Goal: Information Seeking & Learning: Check status

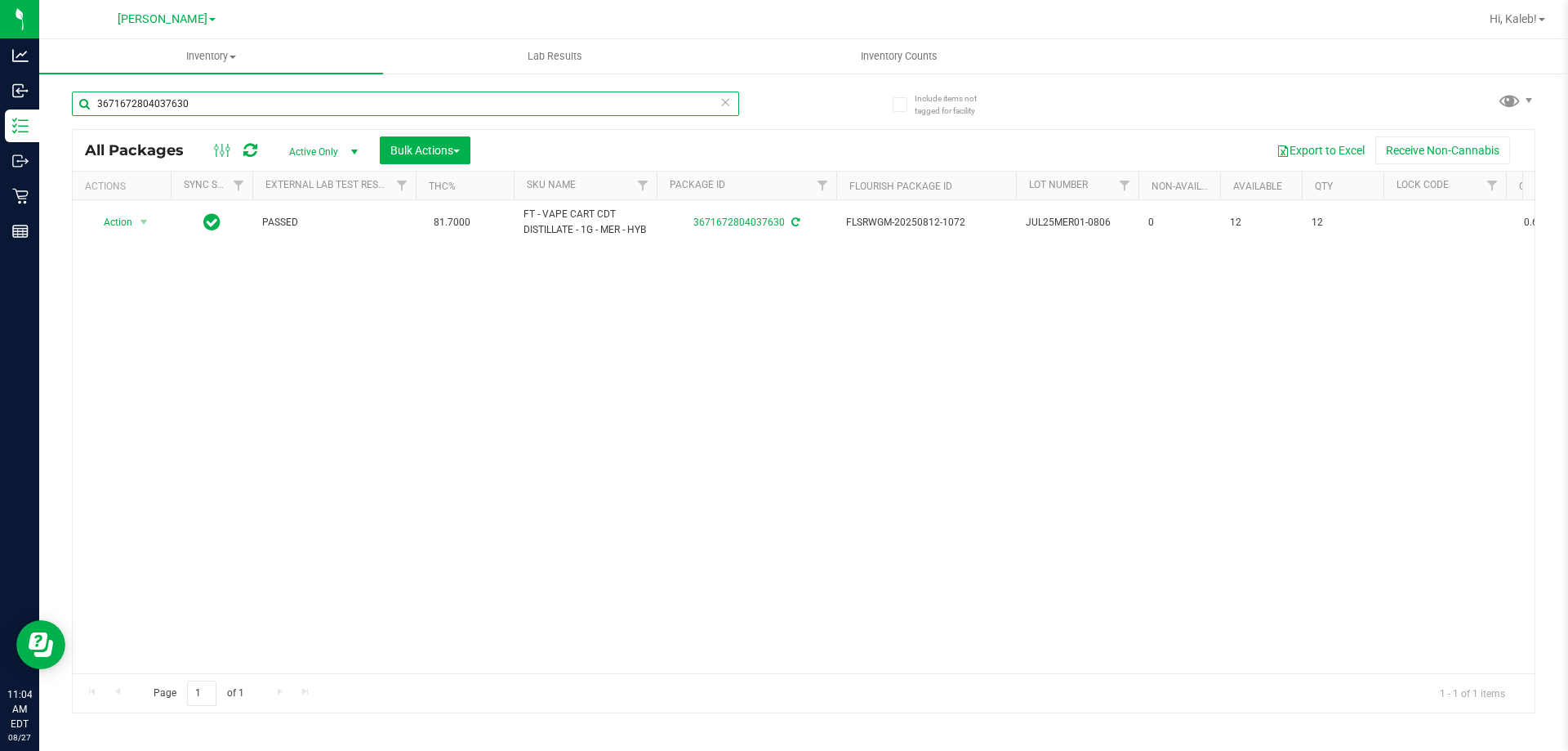
click at [307, 93] on input "3671672804037630" at bounding box center [406, 103] width 667 height 24
type input "9786969975723467"
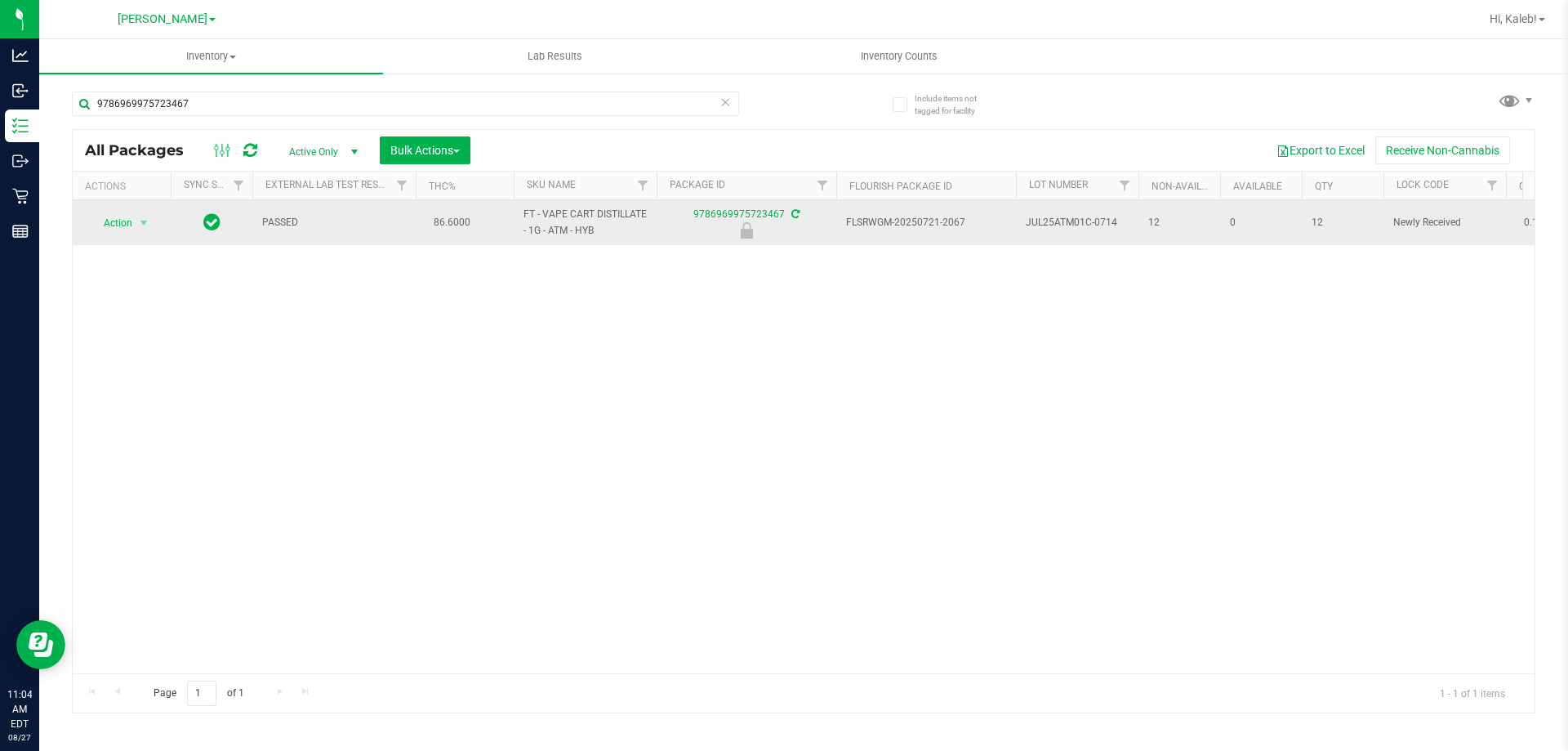
click at [119, 217] on span "Action" at bounding box center [111, 223] width 44 height 23
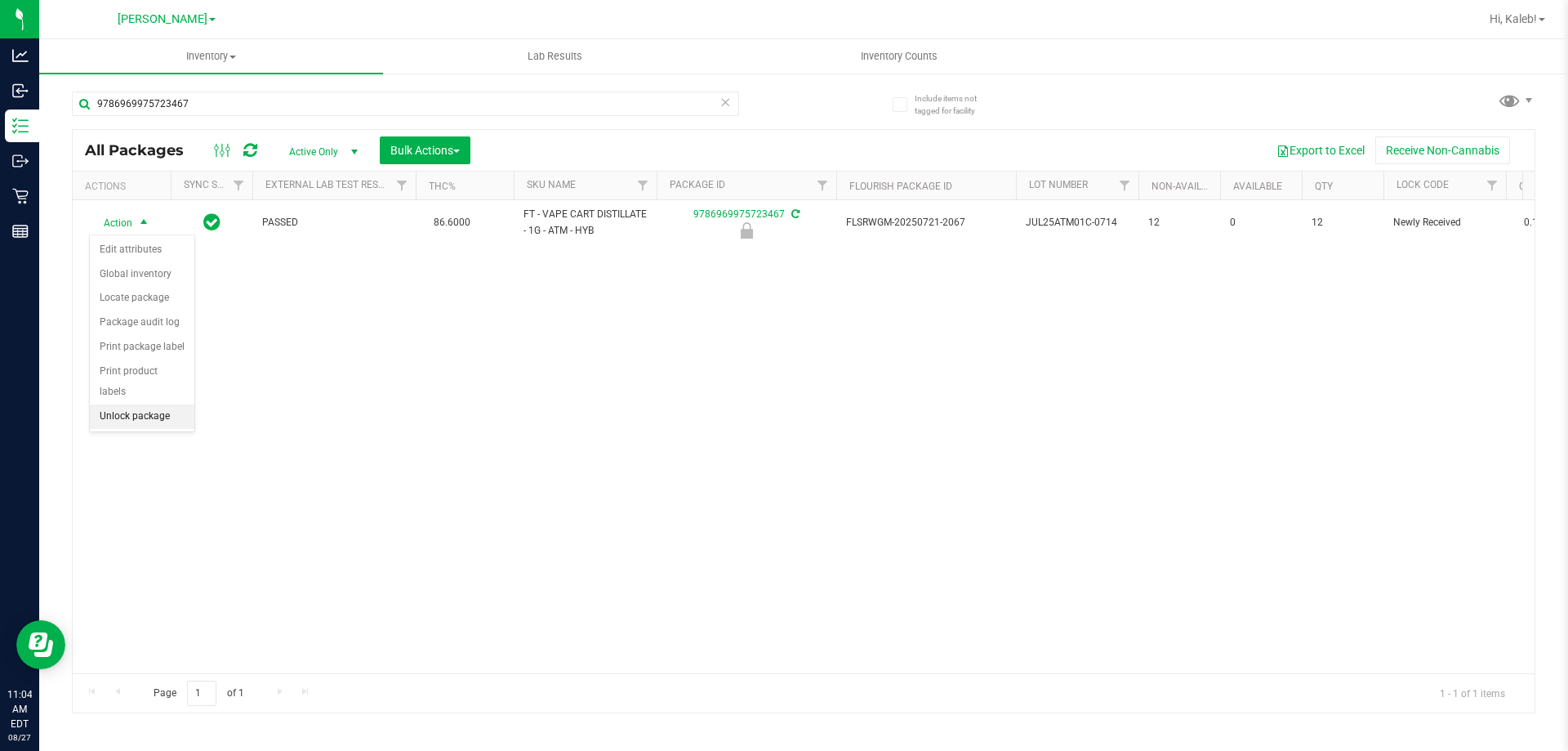
click at [152, 404] on li "Unlock package" at bounding box center [142, 416] width 104 height 24
click at [1065, 492] on div "Action Action Adjust qty Create package Edit attributes Global inventory Locate…" at bounding box center [804, 436] width 1462 height 473
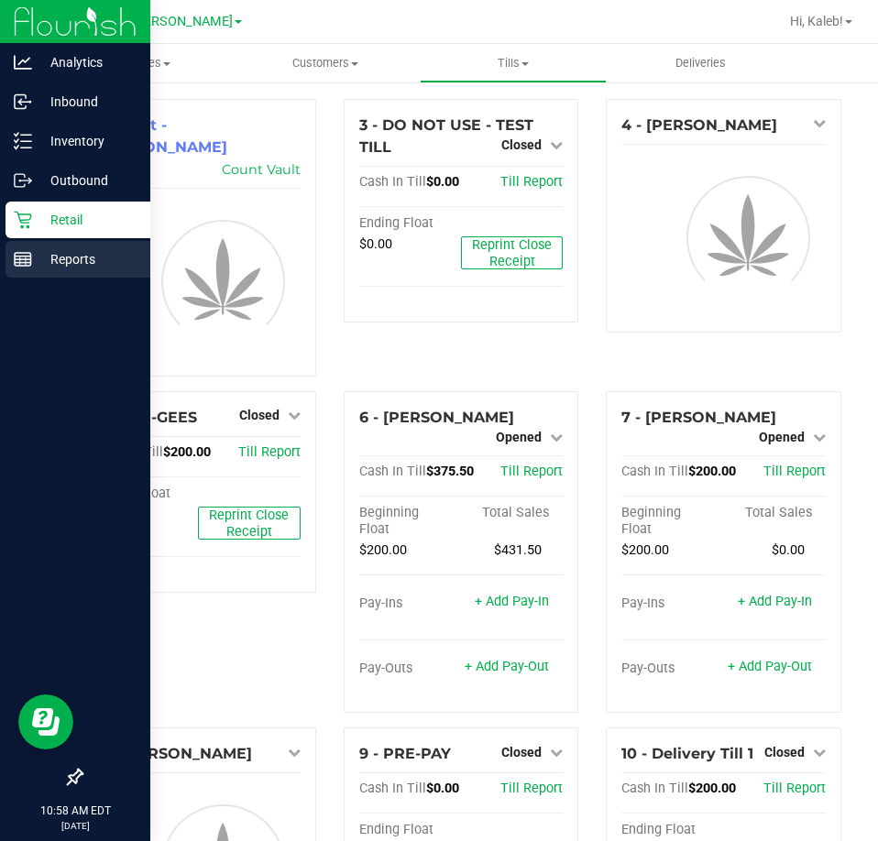
click at [41, 267] on p "Reports" at bounding box center [87, 259] width 110 height 22
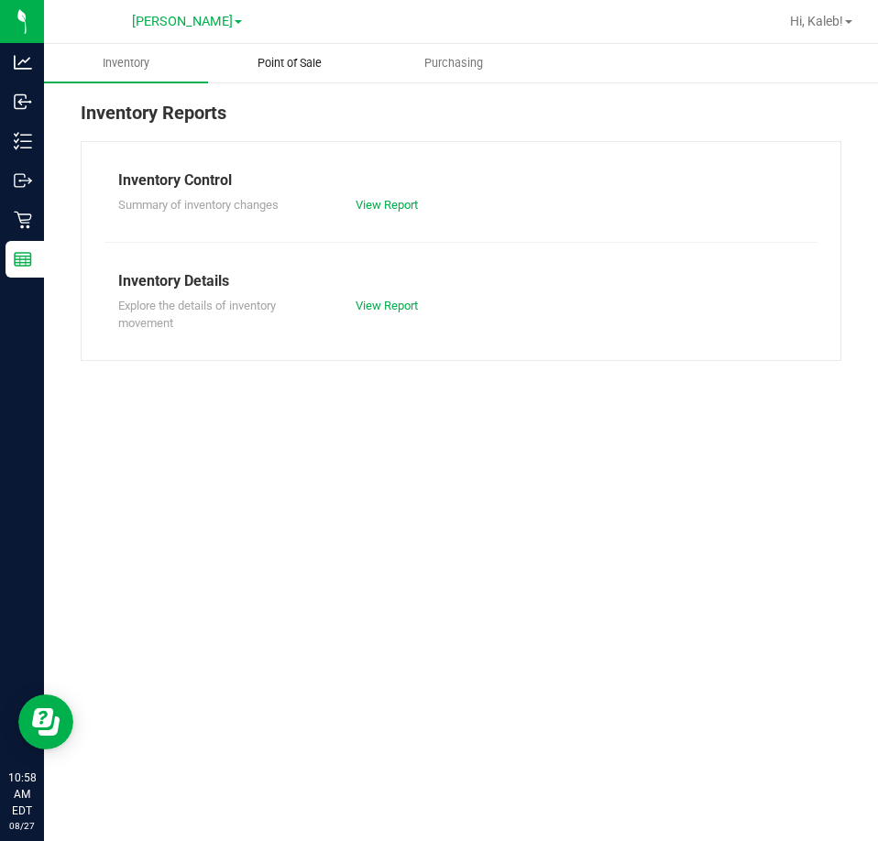
click at [305, 60] on span "Point of Sale" at bounding box center [290, 63] width 114 height 16
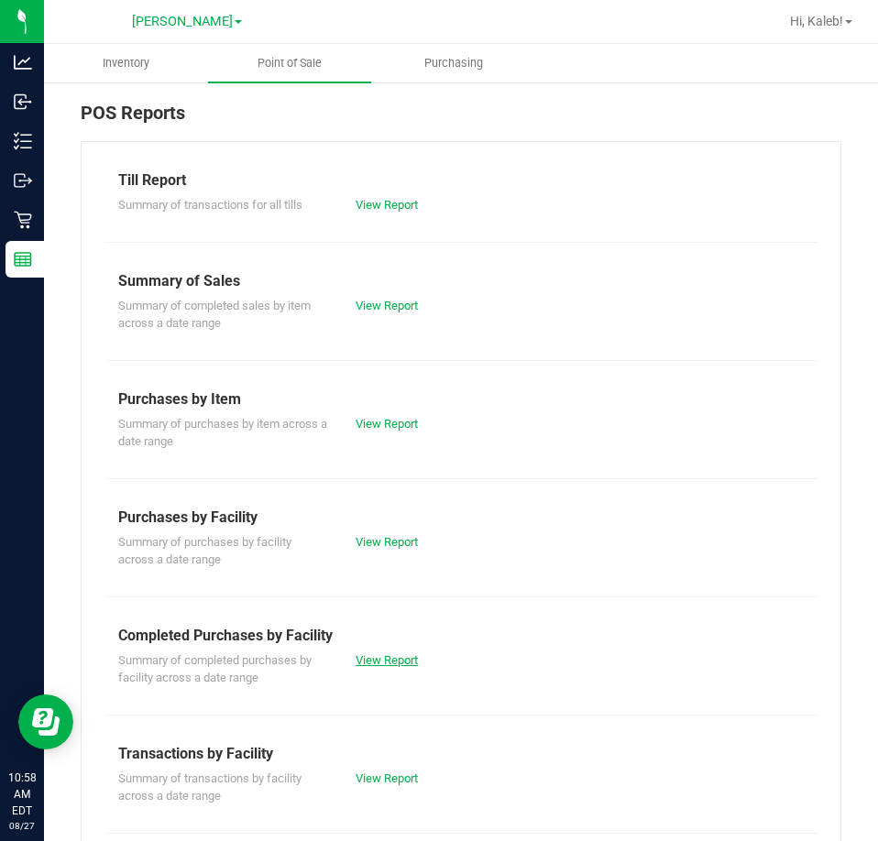
click at [382, 663] on link "View Report" at bounding box center [386, 660] width 62 height 14
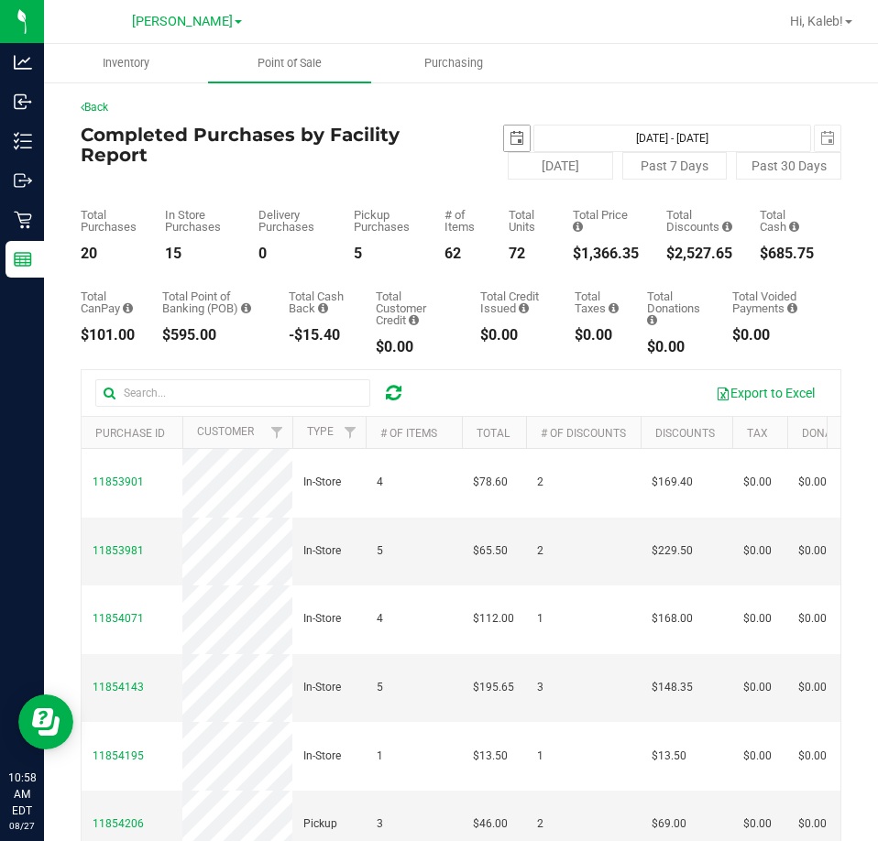
click at [509, 134] on span "select" at bounding box center [516, 138] width 15 height 15
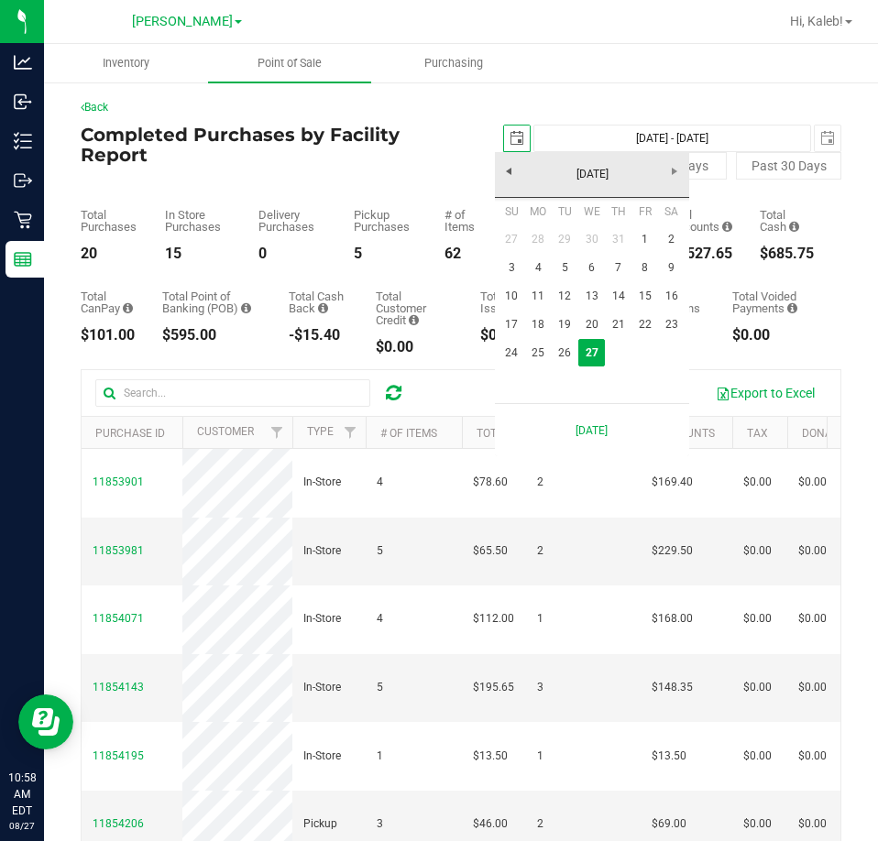
scroll to position [0, 46]
click at [504, 324] on link "17" at bounding box center [511, 325] width 27 height 28
type input "[DATE]"
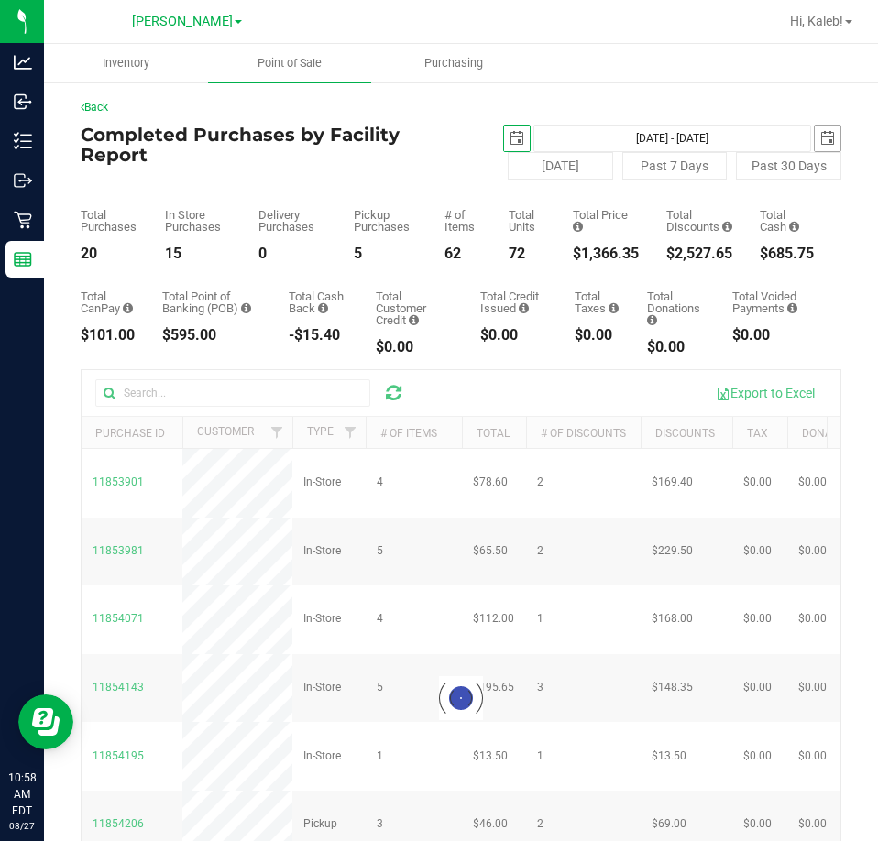
click at [820, 132] on span "select" at bounding box center [827, 138] width 15 height 15
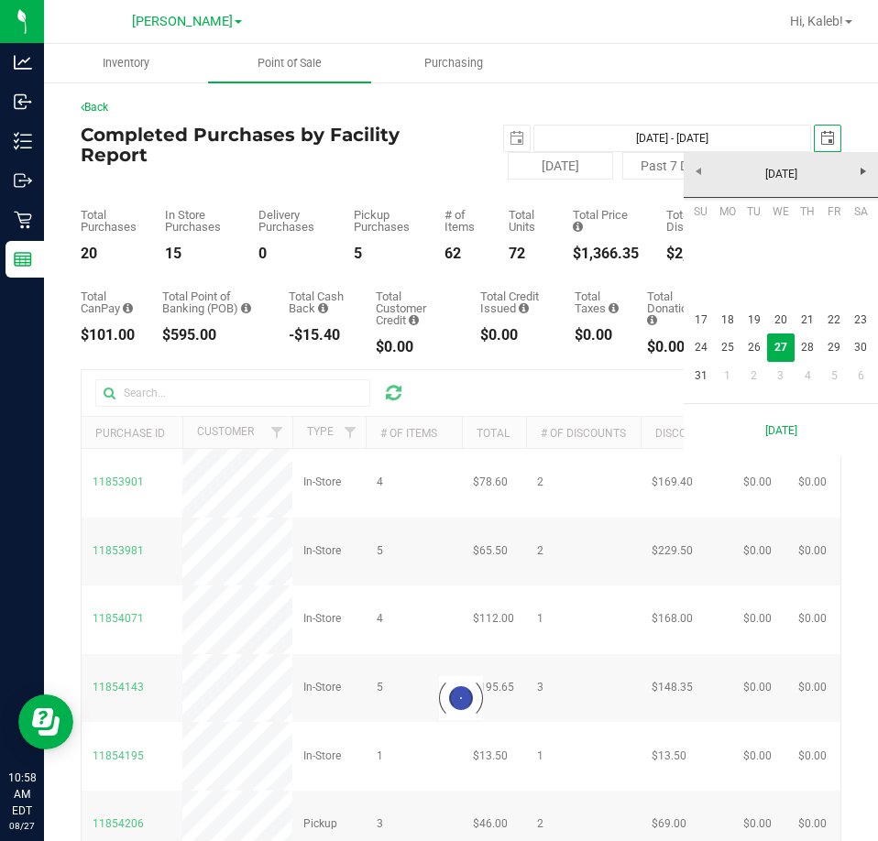
scroll to position [0, 46]
click at [863, 319] on link "23" at bounding box center [860, 320] width 27 height 28
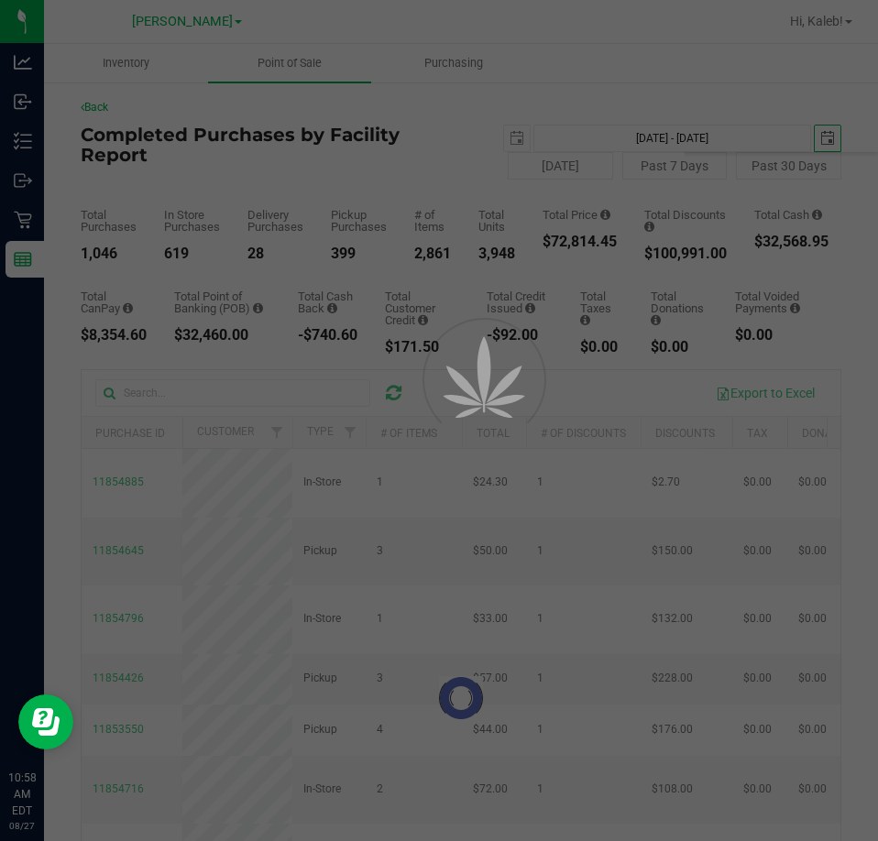
type input "[DATE] - [DATE]"
type input "[DATE]"
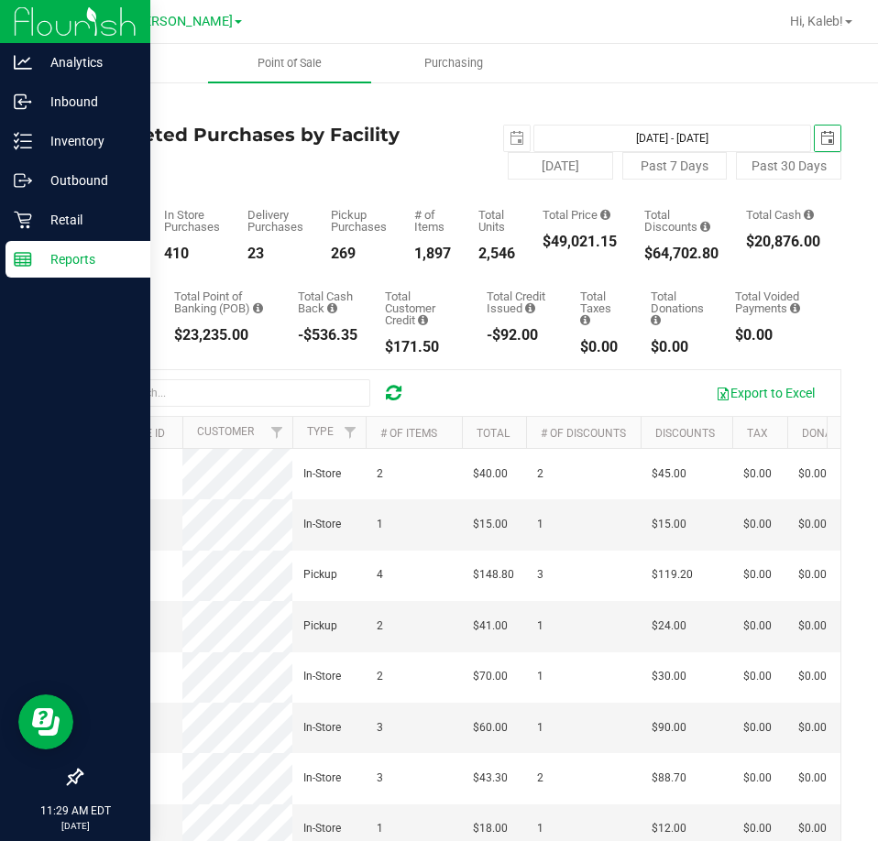
click at [18, 265] on icon at bounding box center [23, 259] width 18 height 18
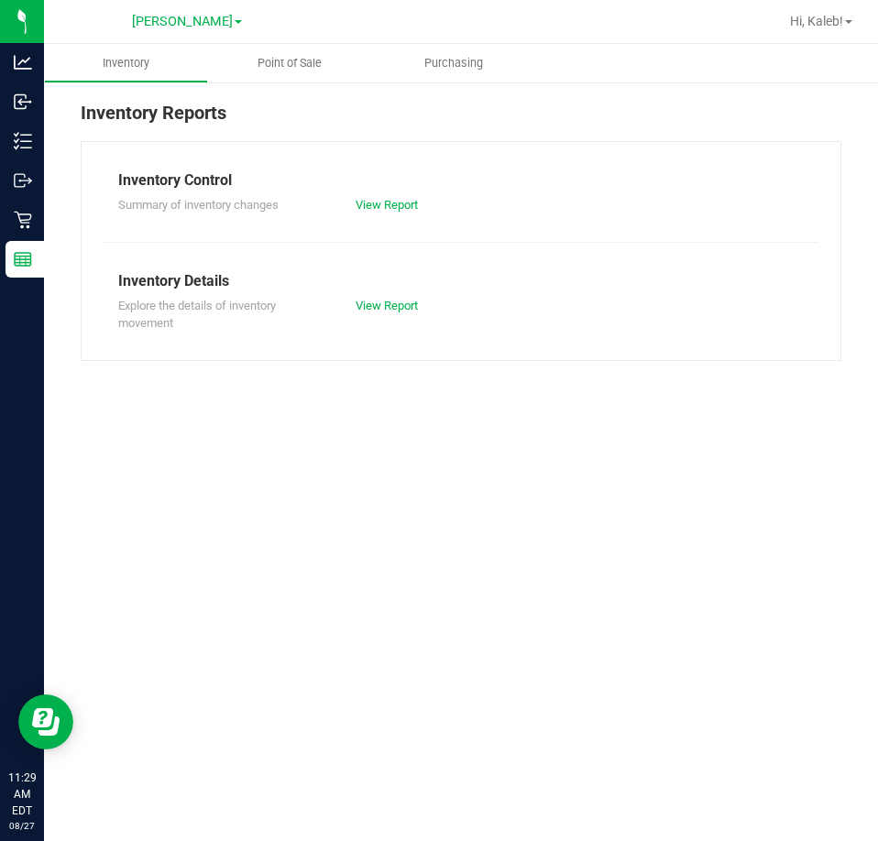
click at [298, 89] on div "Inventory Reports Inventory Control Summary of inventory changes View Report In…" at bounding box center [461, 230] width 834 height 299
click at [303, 68] on span "Point of Sale" at bounding box center [290, 63] width 114 height 16
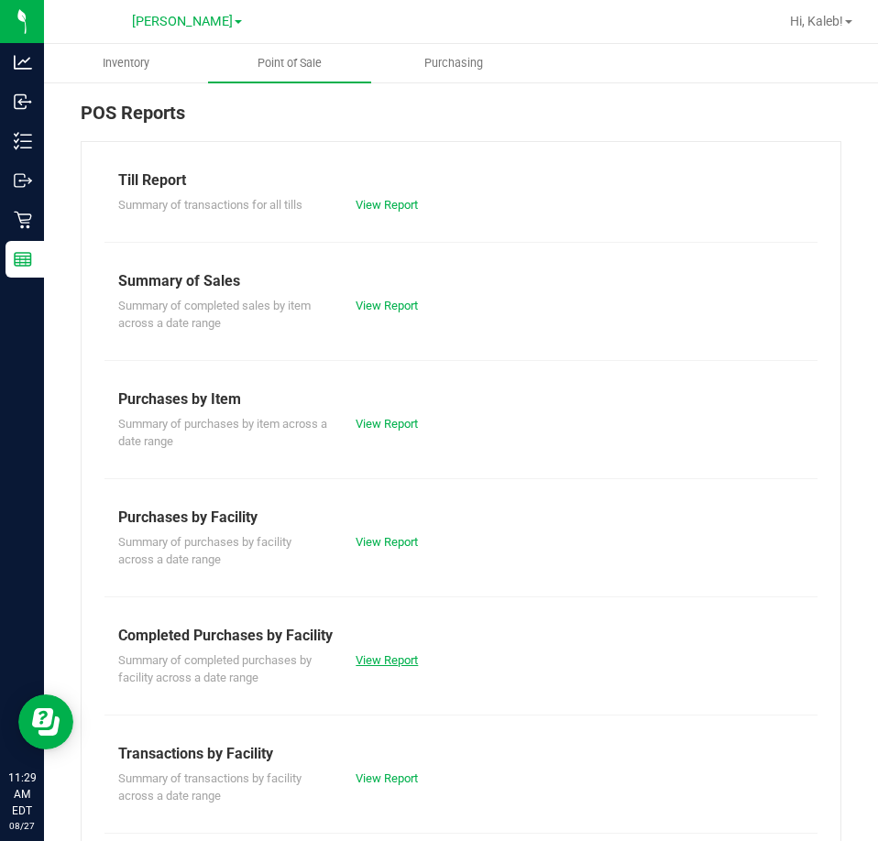
click at [401, 654] on link "View Report" at bounding box center [386, 660] width 62 height 14
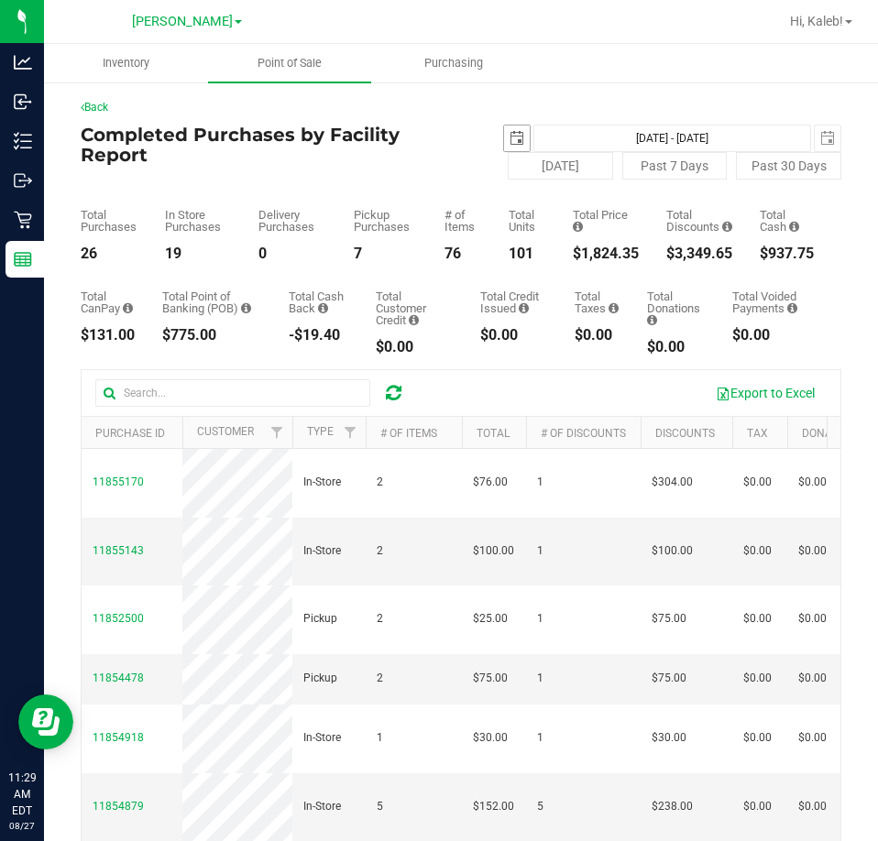
click at [504, 134] on span "select" at bounding box center [517, 138] width 26 height 26
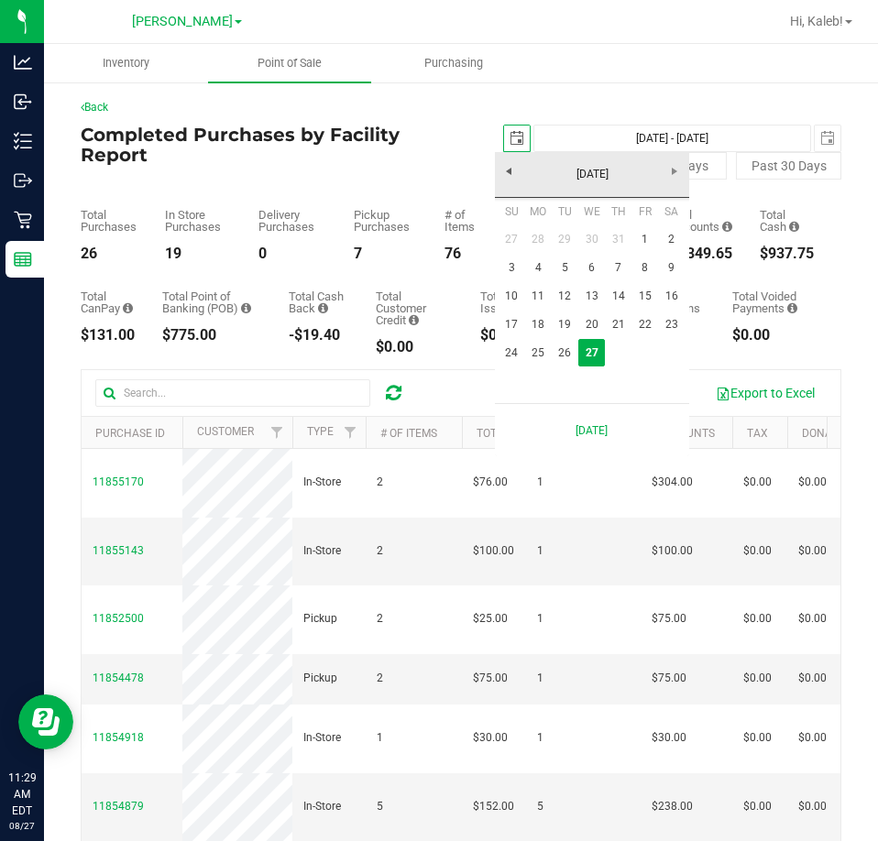
scroll to position [0, 46]
click at [507, 319] on link "17" at bounding box center [511, 325] width 27 height 28
type input "[DATE]"
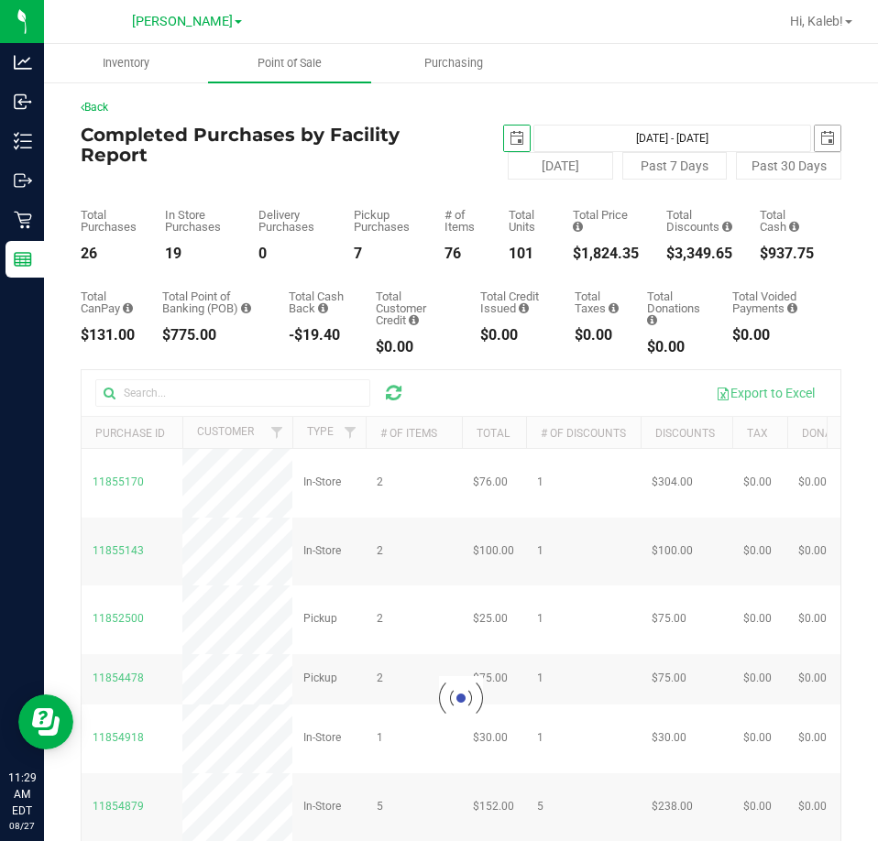
click at [822, 141] on span "select" at bounding box center [827, 138] width 26 height 26
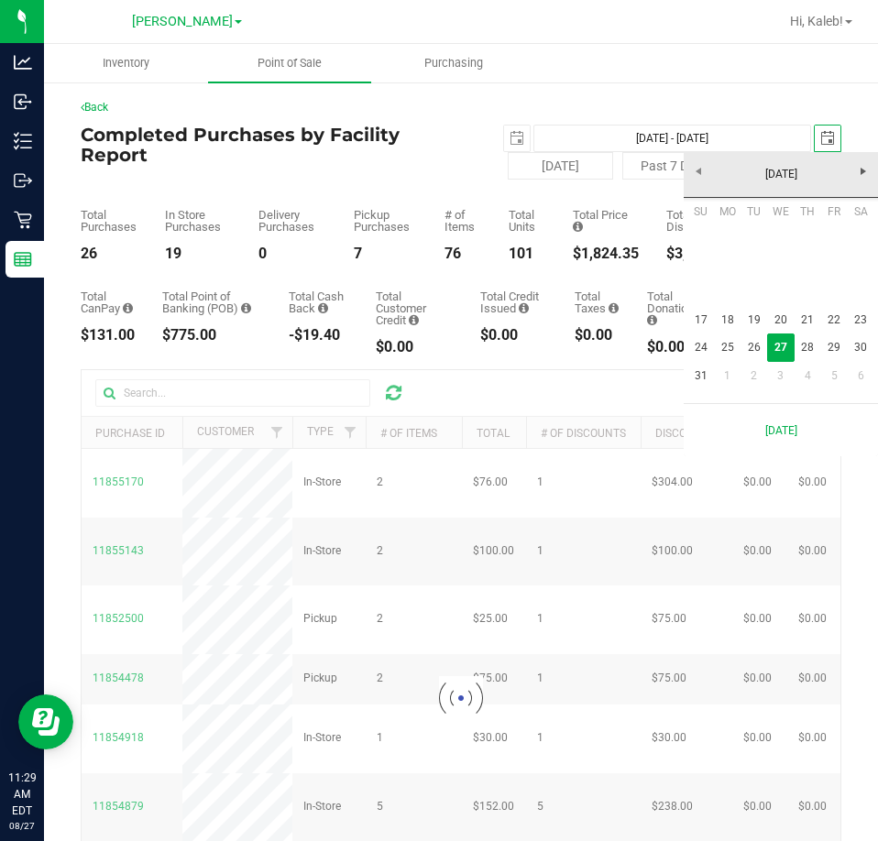
scroll to position [0, 46]
click at [852, 316] on link "23" at bounding box center [860, 320] width 27 height 28
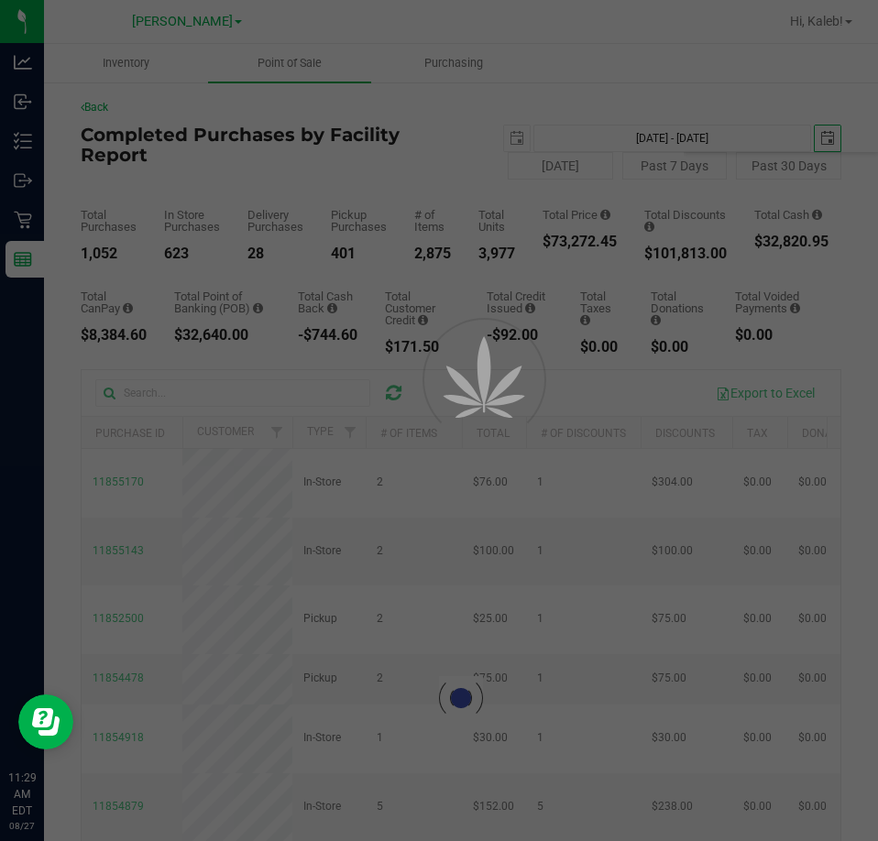
type input "[DATE] - [DATE]"
type input "[DATE]"
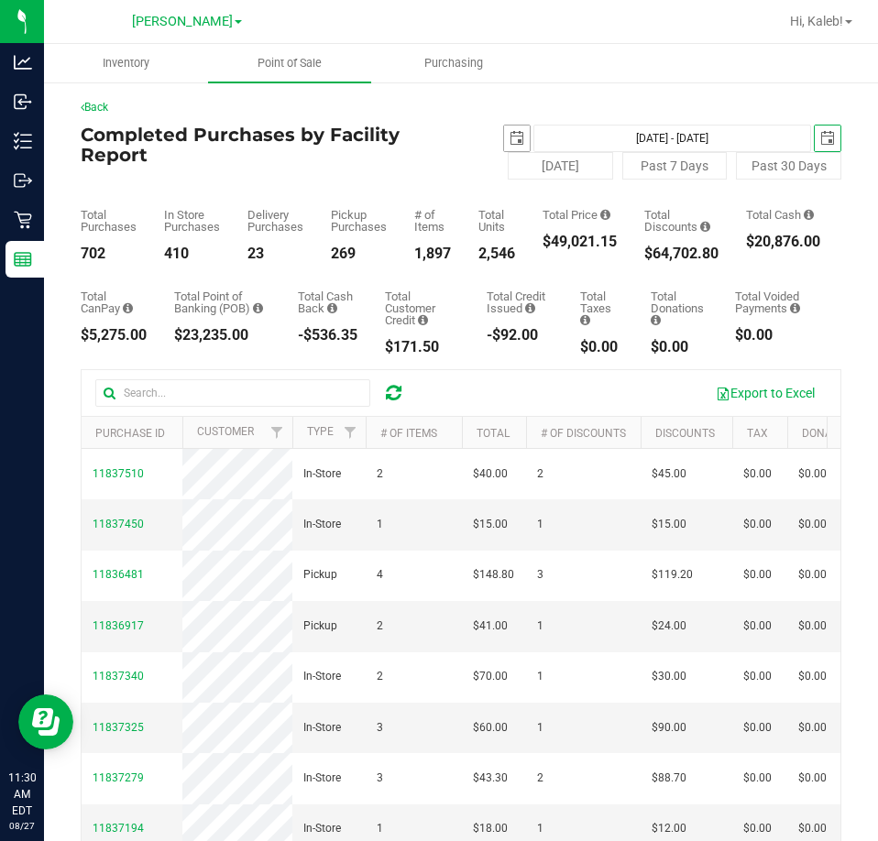
click at [509, 132] on span "select" at bounding box center [517, 138] width 26 height 26
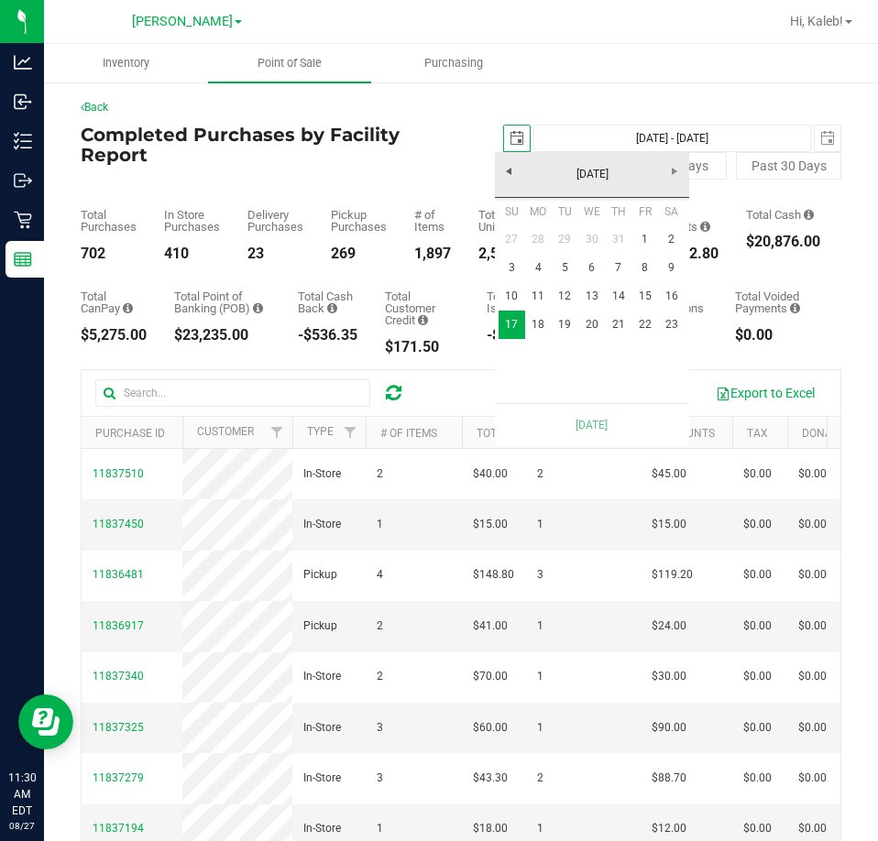
scroll to position [0, 46]
click at [500, 303] on link "10" at bounding box center [511, 296] width 27 height 28
type input "[DATE] - [DATE]"
type input "[DATE]"
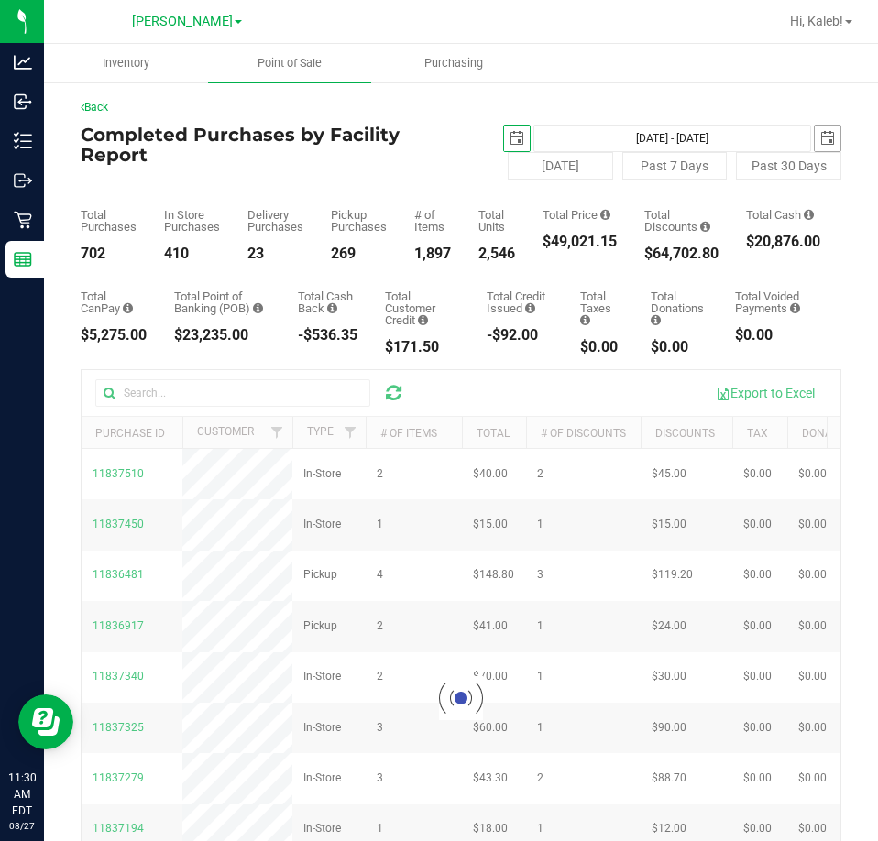
click at [824, 137] on span "select" at bounding box center [827, 138] width 26 height 26
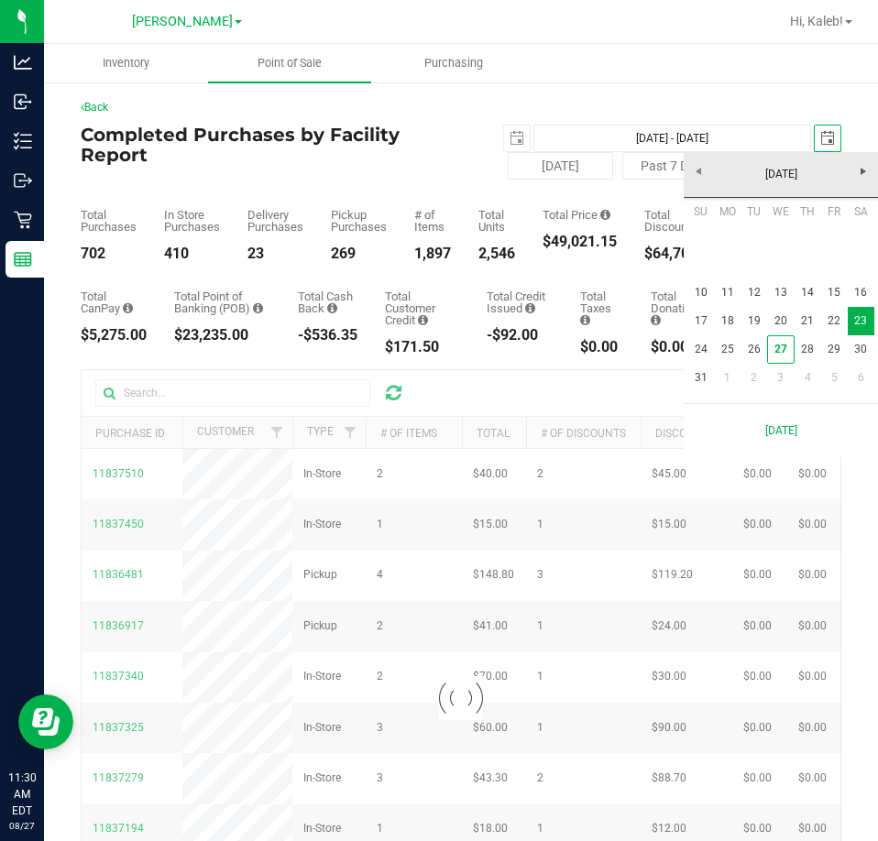
scroll to position [0, 46]
click at [861, 287] on link "16" at bounding box center [860, 292] width 27 height 28
type input "[DATE] - [DATE]"
type input "[DATE]"
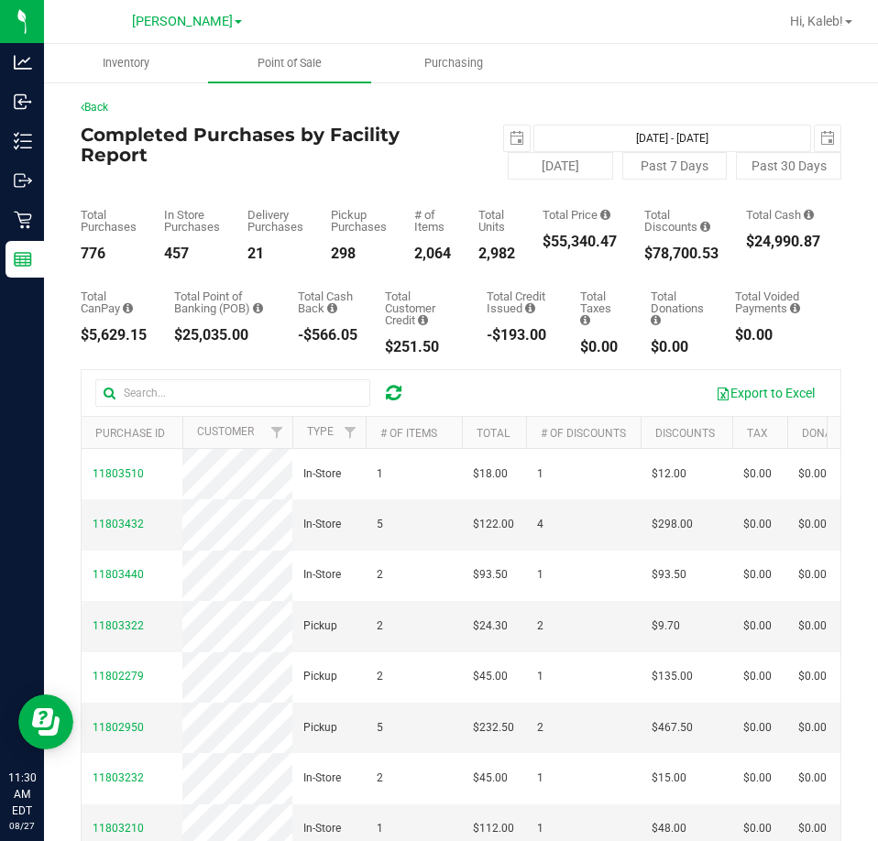
click at [333, 279] on div "Total CanPay $5,629.15 Total Point of Banking (POB) $25,035.00 Total Cash Back …" at bounding box center [461, 307] width 760 height 93
click at [834, 138] on div "[DATE] [DATE] - [DATE] [DATE]" at bounding box center [651, 138] width 408 height 27
click at [820, 137] on span "select" at bounding box center [827, 138] width 15 height 15
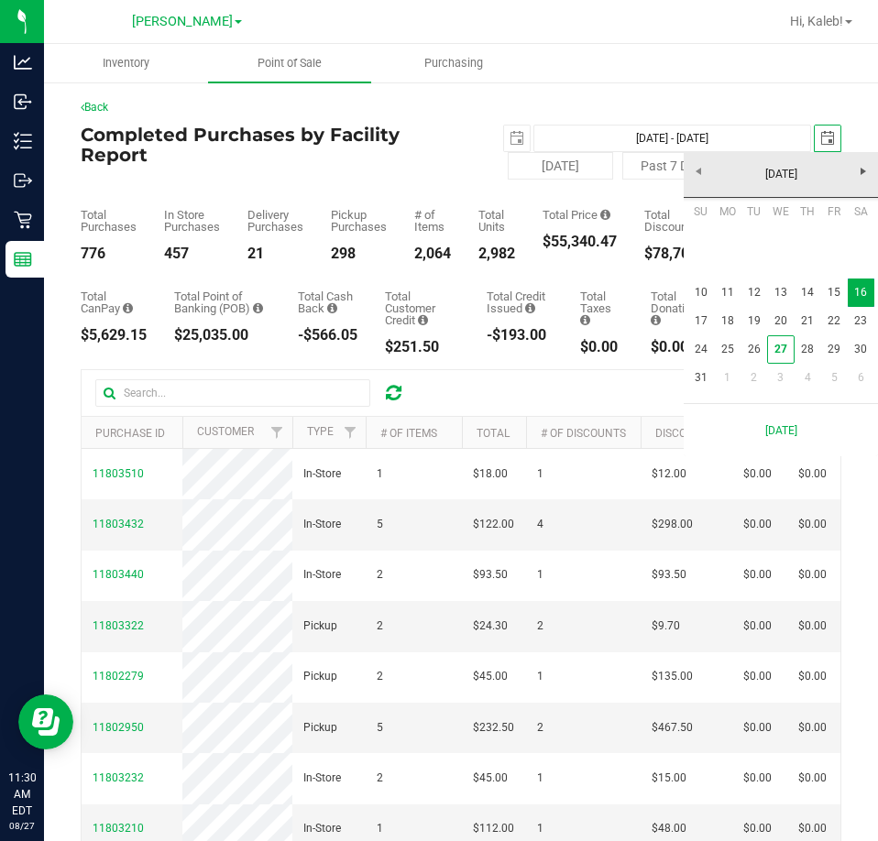
scroll to position [0, 46]
click at [857, 313] on link "23" at bounding box center [860, 321] width 27 height 28
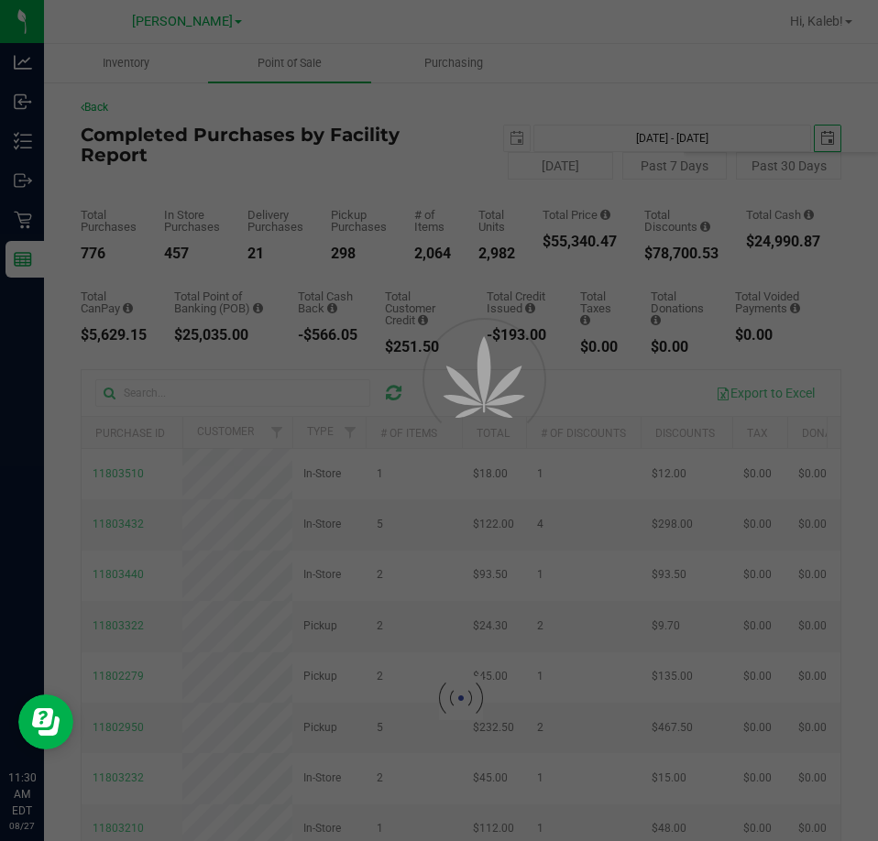
type input "[DATE] - [DATE]"
type input "[DATE]"
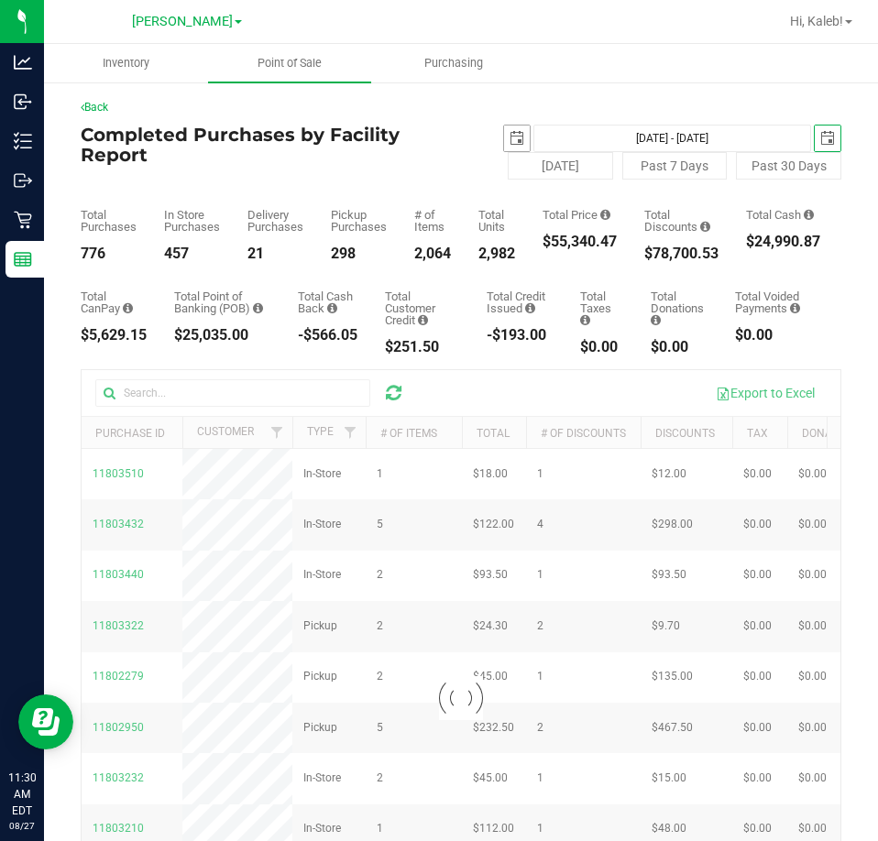
click at [512, 138] on span "select" at bounding box center [516, 138] width 15 height 15
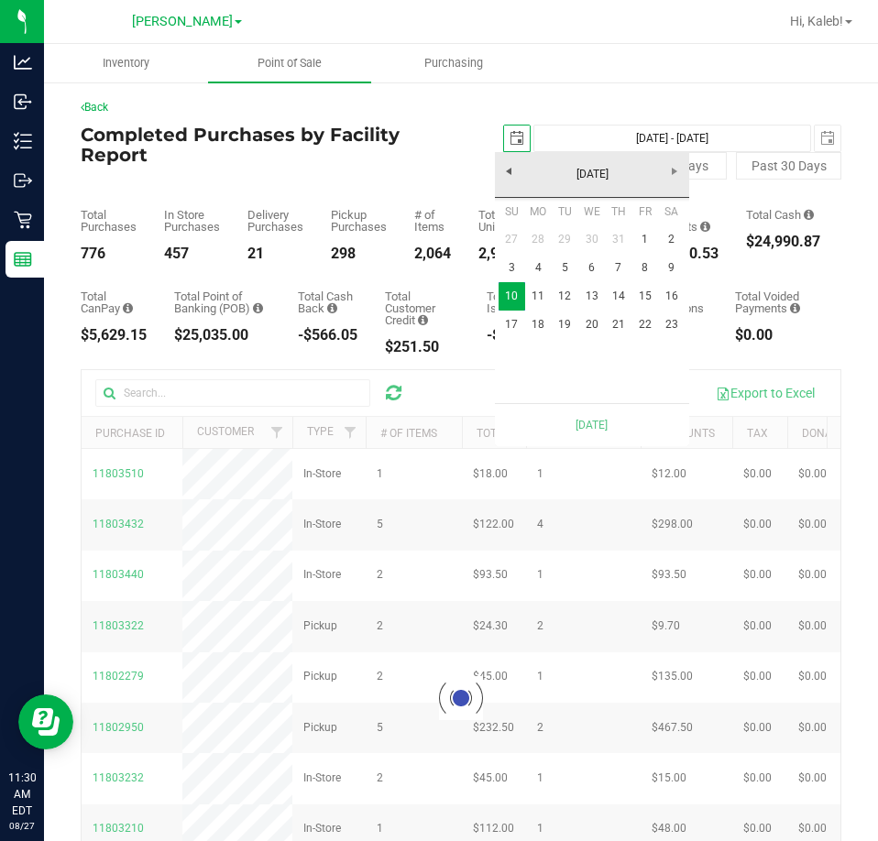
scroll to position [0, 46]
click at [515, 324] on link "17" at bounding box center [511, 325] width 27 height 28
type input "[DATE] - [DATE]"
type input "[DATE]"
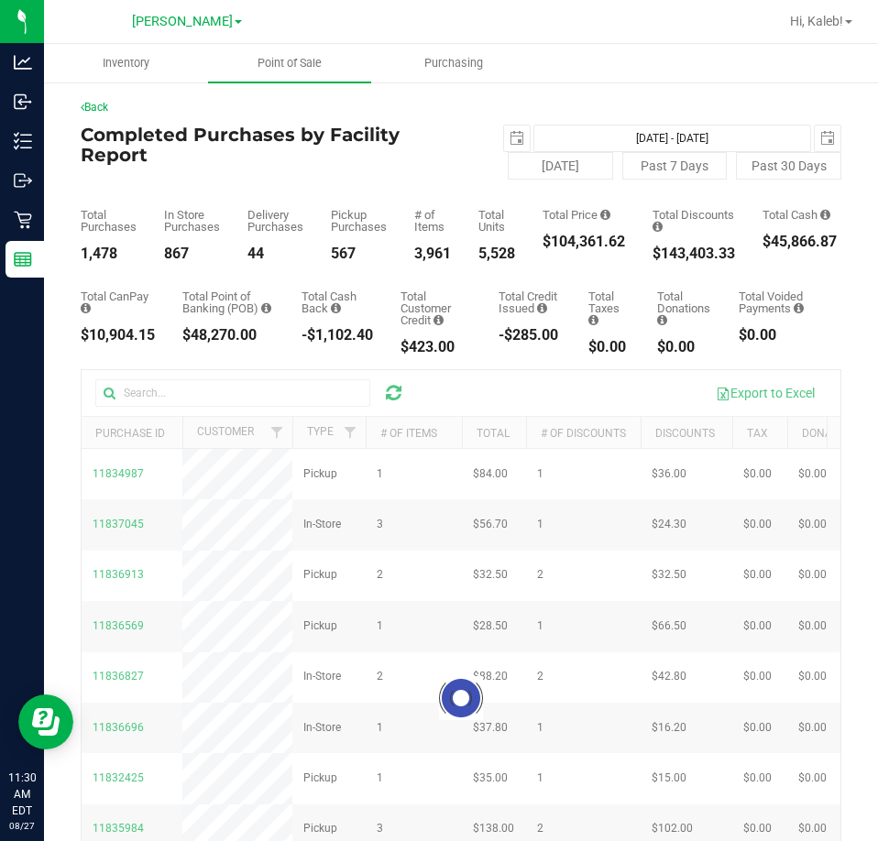
click at [372, 177] on div "Completed Purchases by Facility Report [DATE] [DATE] - [DATE] [DATE] [DATE] Pas…" at bounding box center [461, 152] width 760 height 55
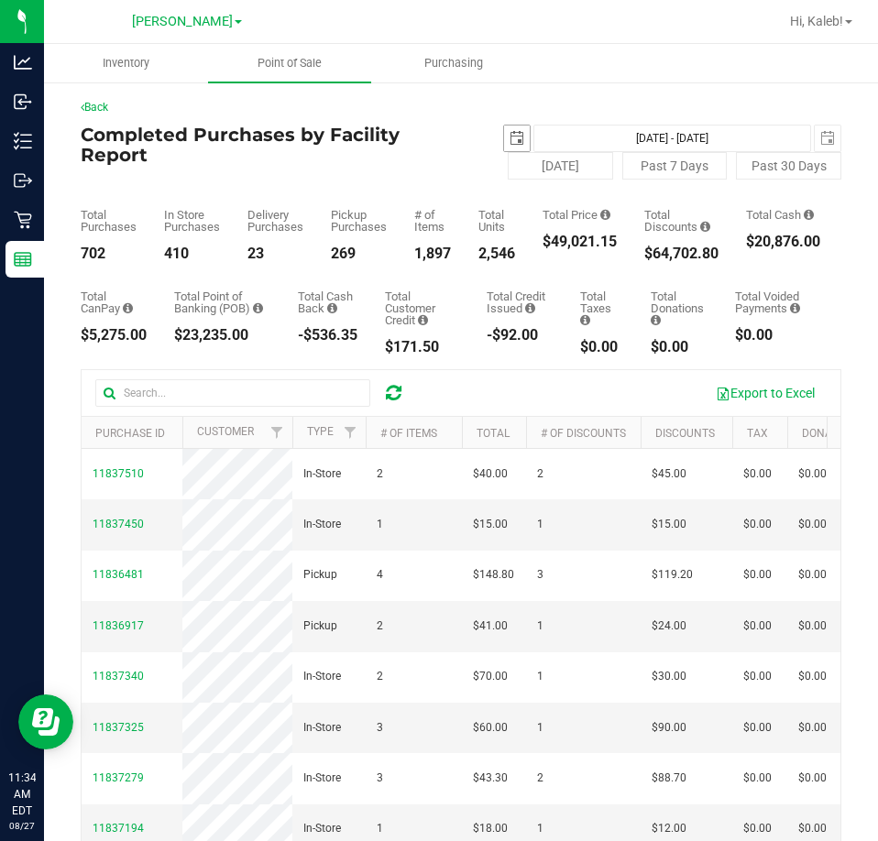
click at [510, 136] on span "select" at bounding box center [516, 138] width 15 height 15
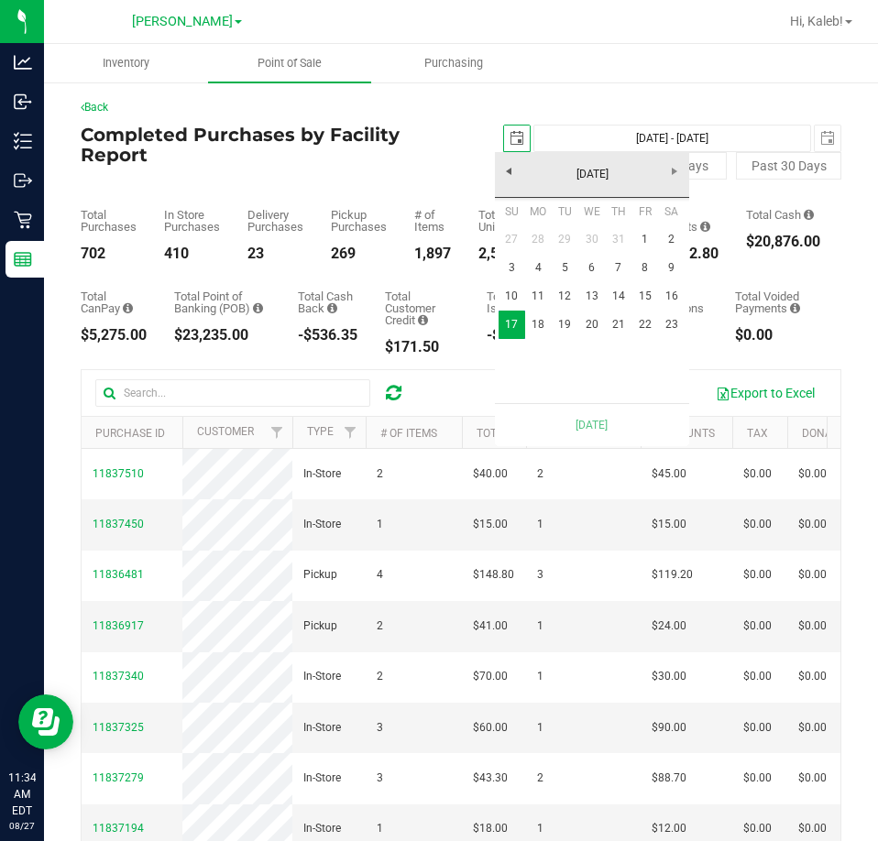
scroll to position [0, 46]
click at [650, 235] on link "1" at bounding box center [644, 239] width 27 height 28
type input "[DATE] - [DATE]"
type input "[DATE]"
